Goal: Task Accomplishment & Management: Manage account settings

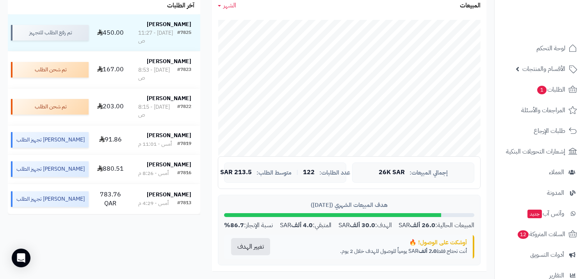
scroll to position [217, 0]
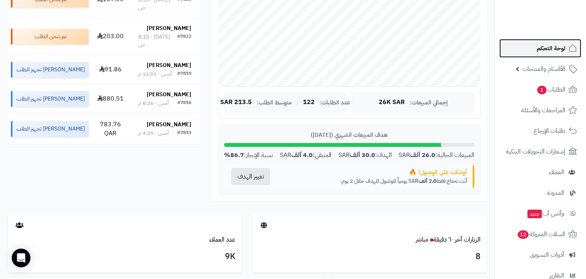
click at [532, 46] on link "لوحة التحكم" at bounding box center [540, 48] width 82 height 19
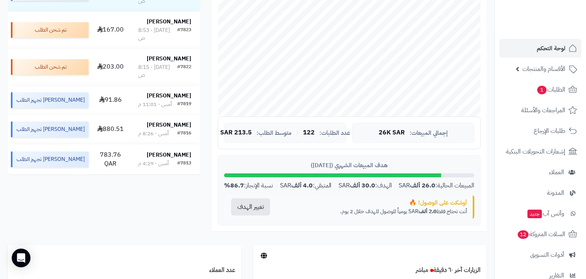
scroll to position [260, 0]
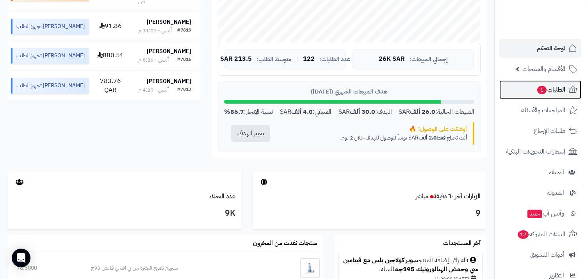
click at [522, 90] on link "الطلبات 1" at bounding box center [540, 89] width 82 height 19
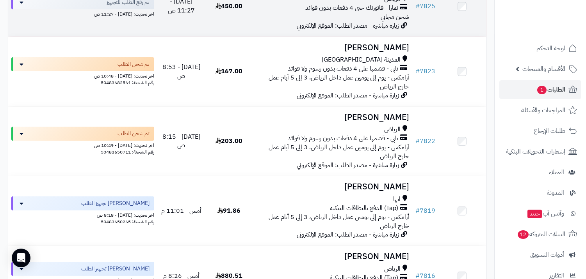
scroll to position [130, 0]
